Goal: Information Seeking & Learning: Compare options

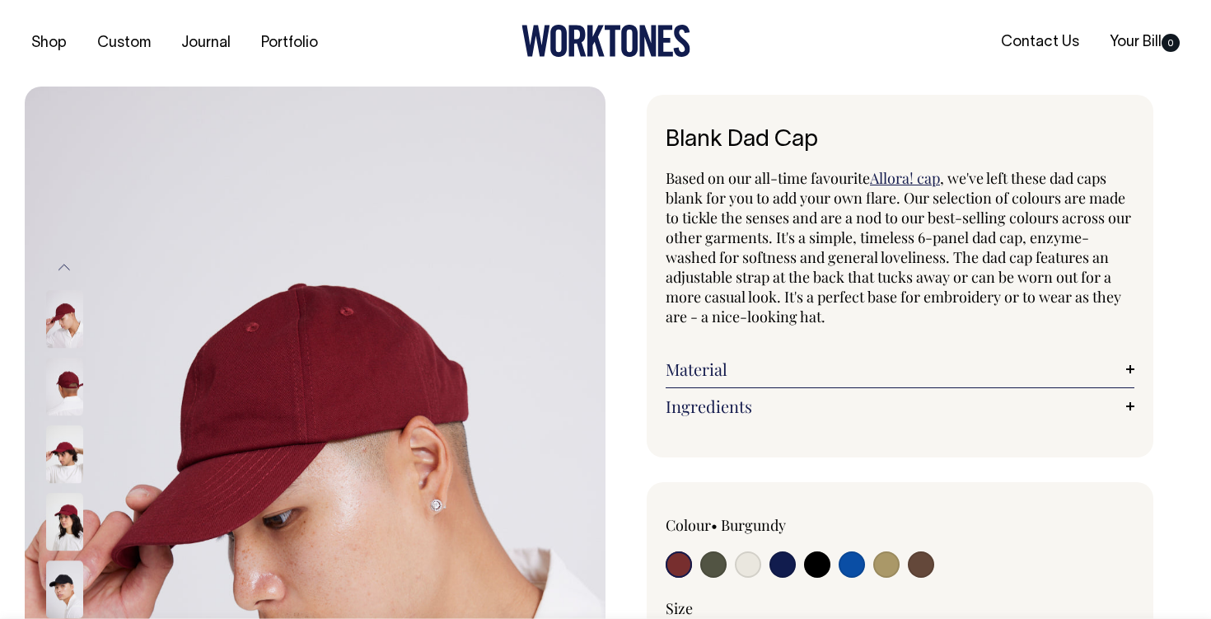
radio input "true"
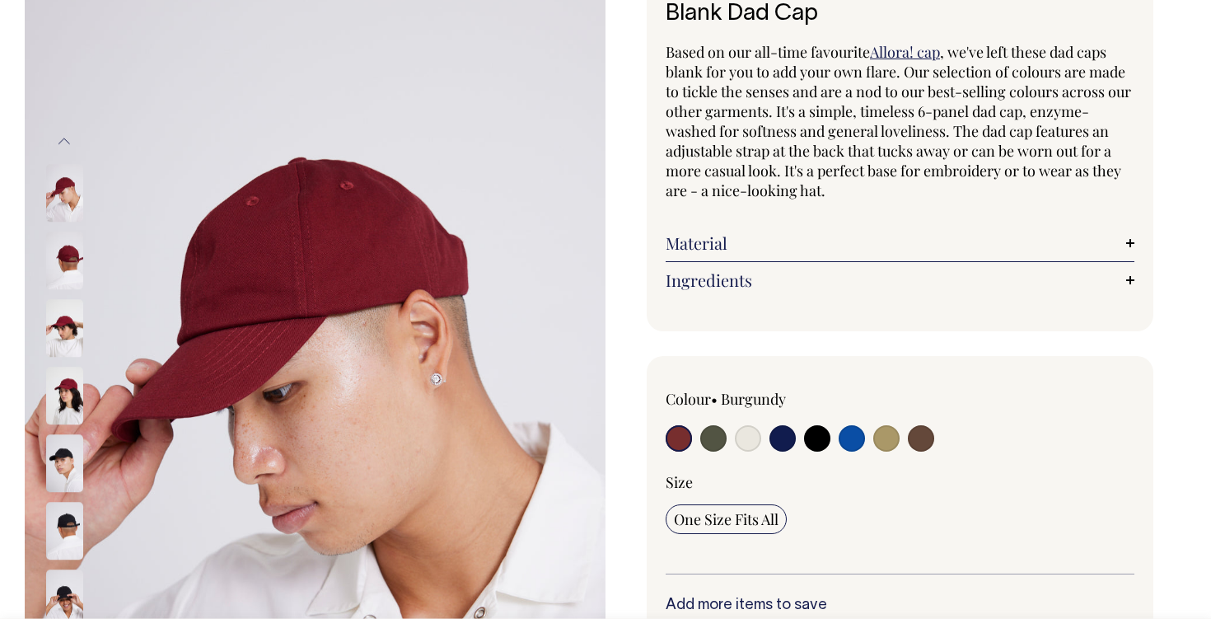
scroll to position [126, 0]
click at [73, 353] on img at bounding box center [64, 329] width 37 height 58
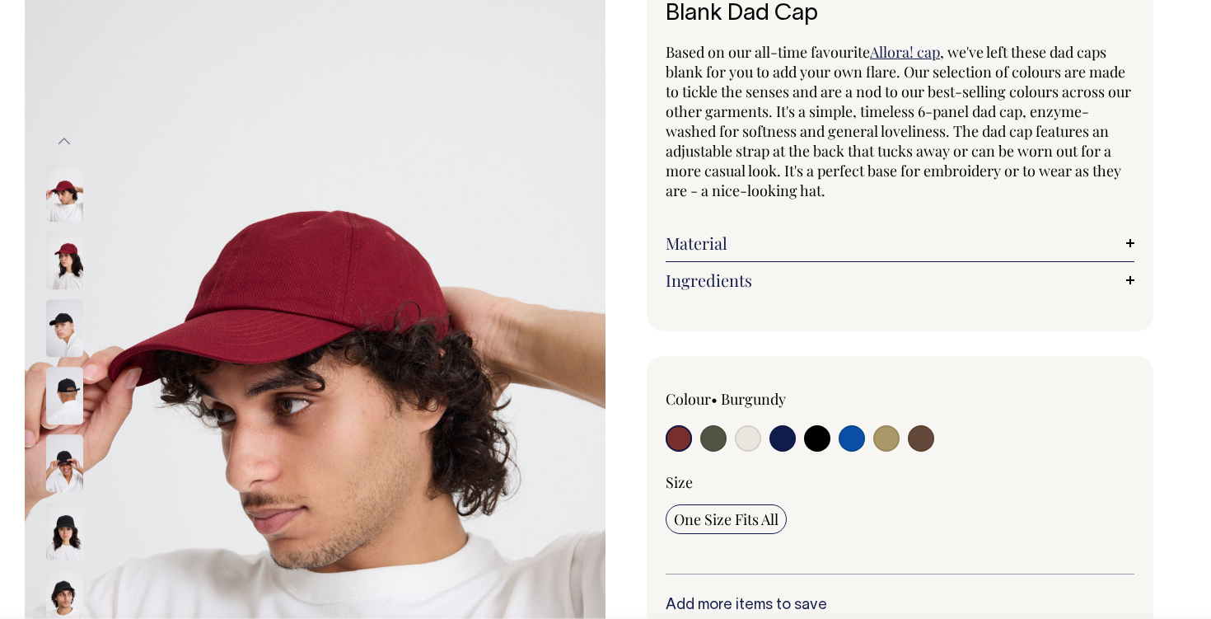
click at [843, 443] on input "radio" at bounding box center [852, 438] width 26 height 26
radio input "true"
select select "Worker Blue"
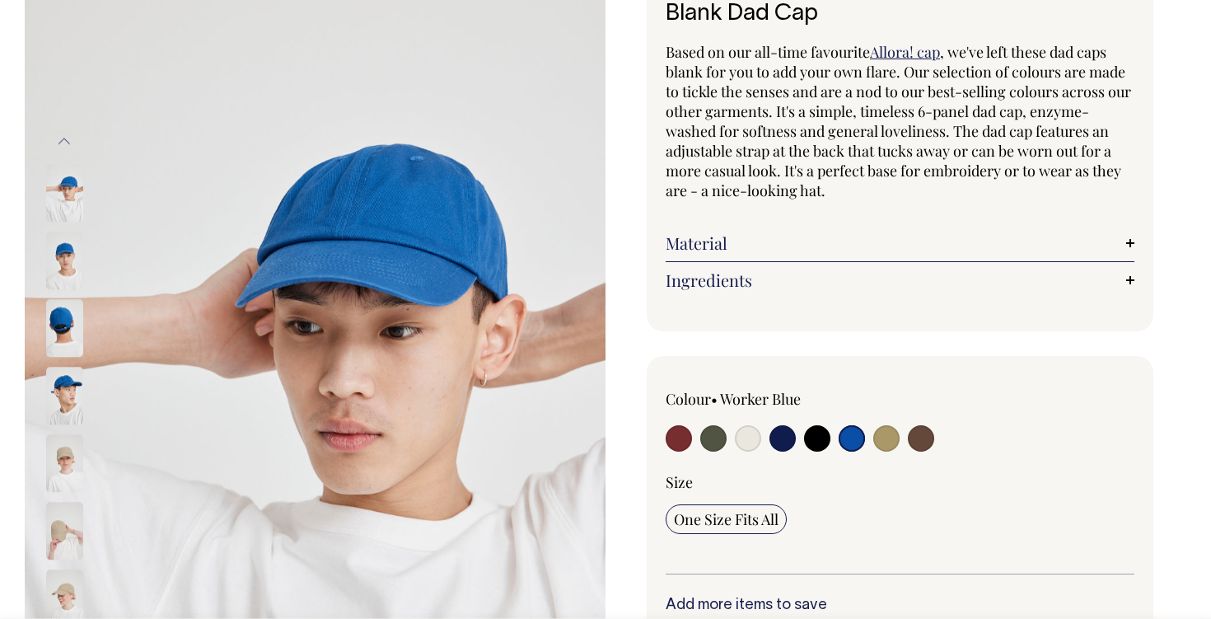
click at [717, 437] on input "radio" at bounding box center [713, 438] width 26 height 26
radio input "true"
select select "Olive"
